Goal: Transaction & Acquisition: Book appointment/travel/reservation

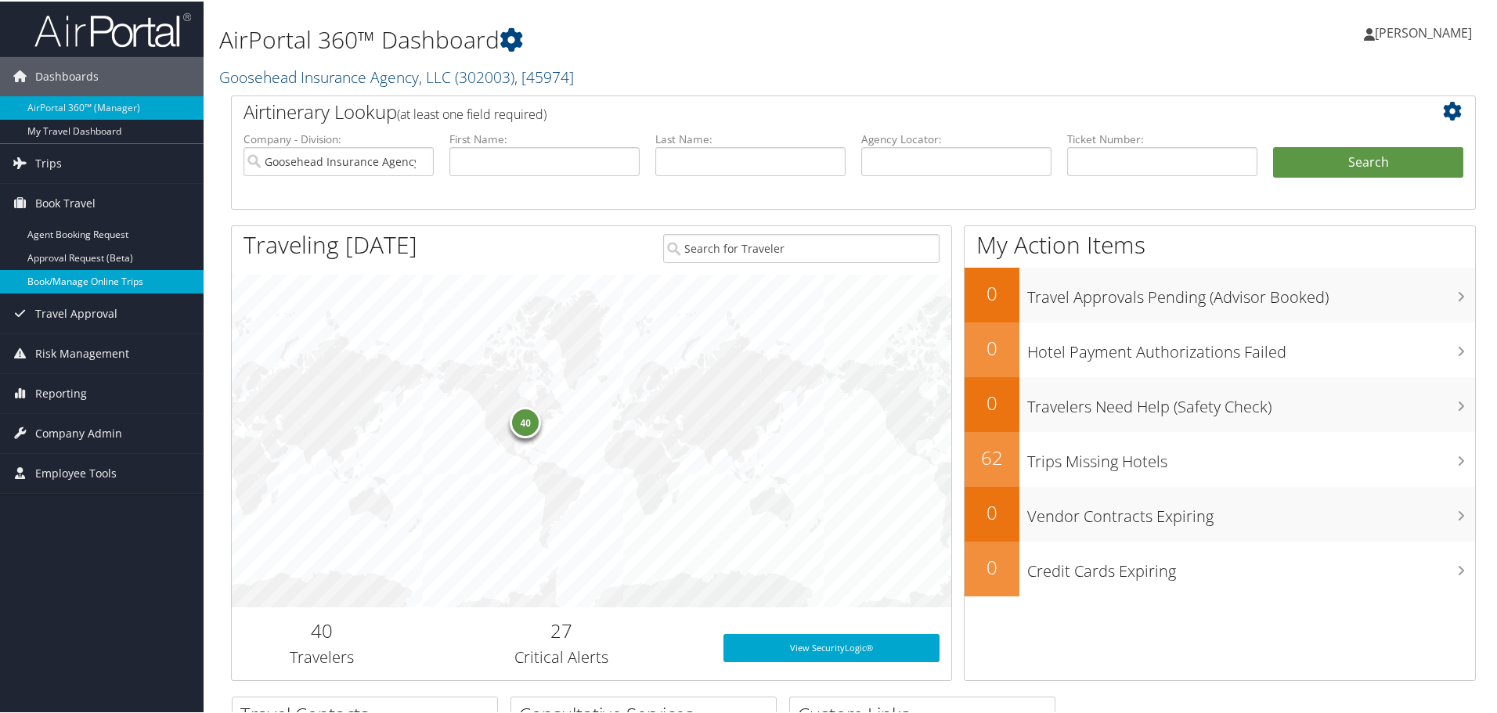
click at [81, 277] on link "Book/Manage Online Trips" at bounding box center [102, 280] width 204 height 23
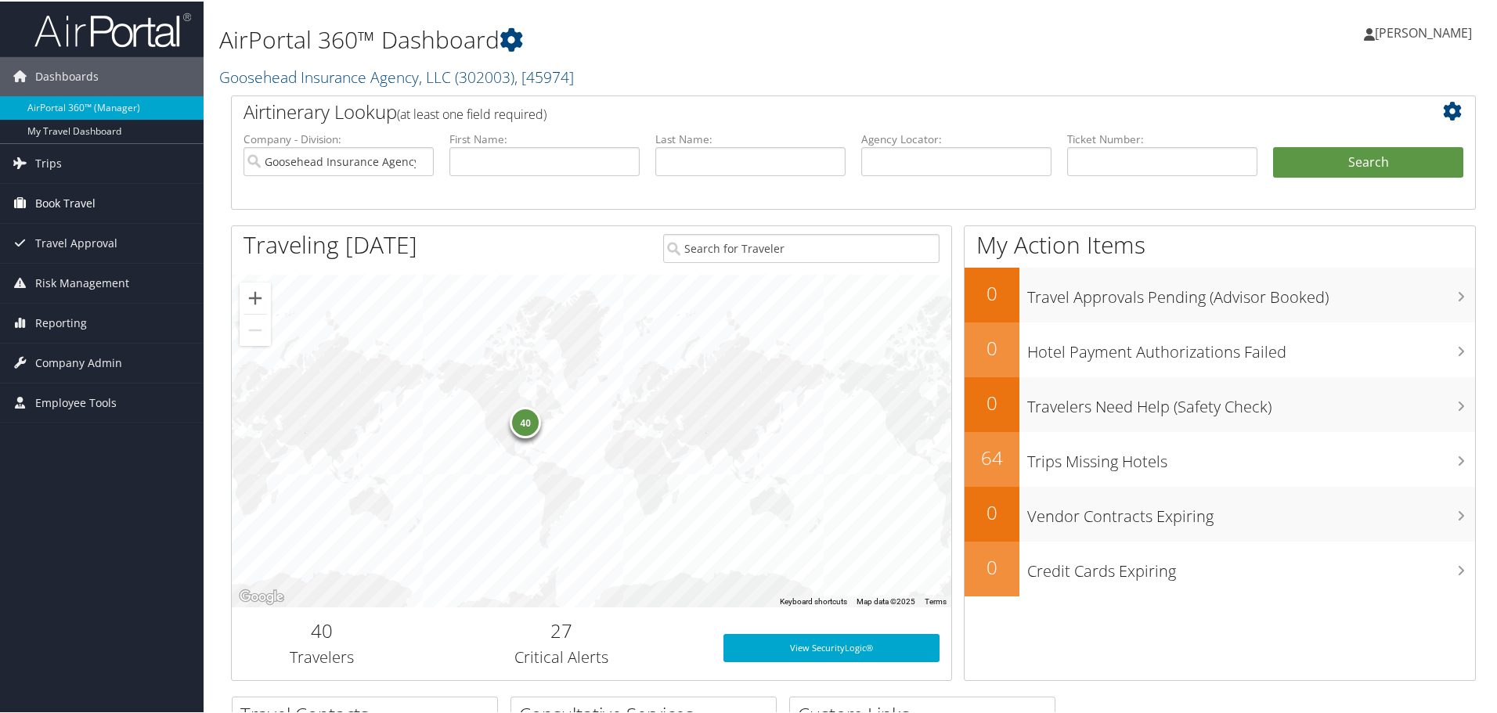
click at [112, 203] on link "Book Travel" at bounding box center [102, 201] width 204 height 39
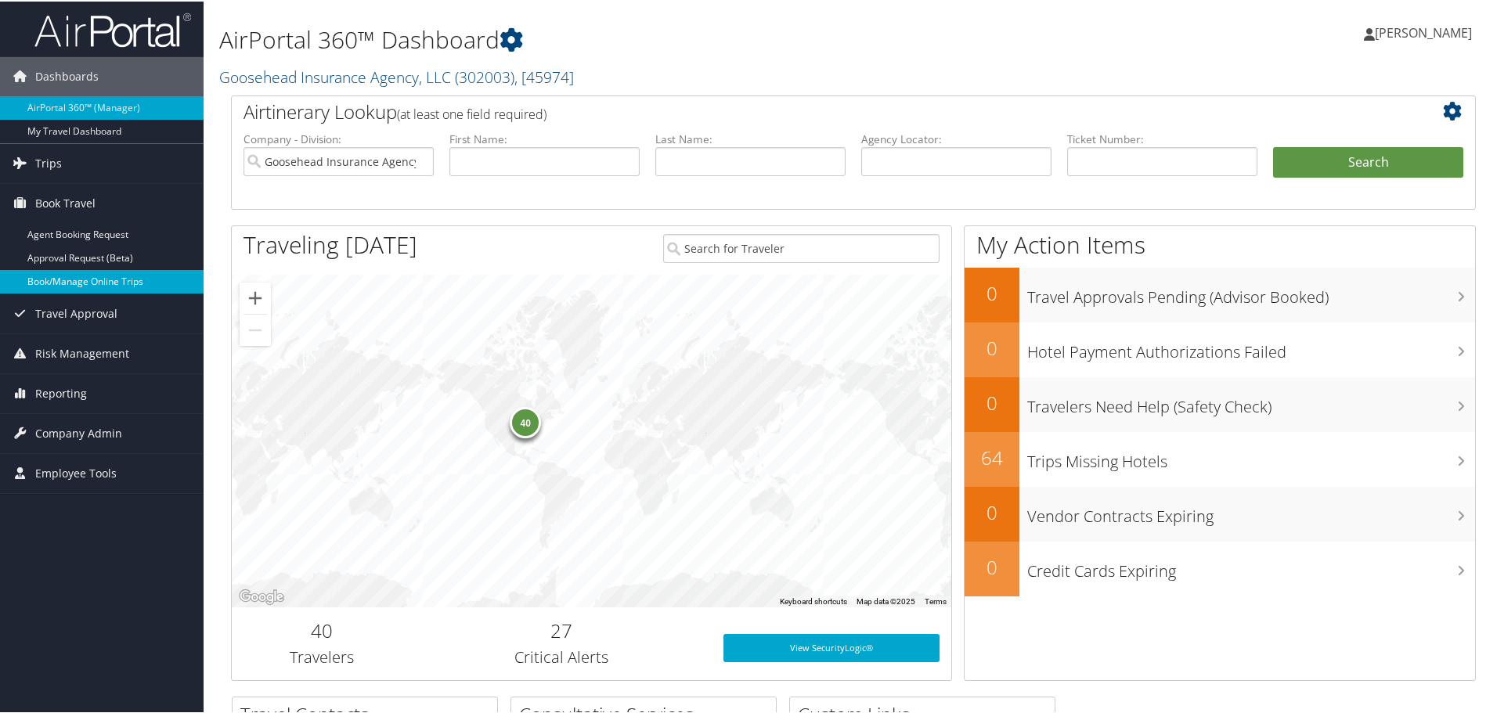
click at [56, 275] on link "Book/Manage Online Trips" at bounding box center [102, 280] width 204 height 23
